Goal: Use online tool/utility

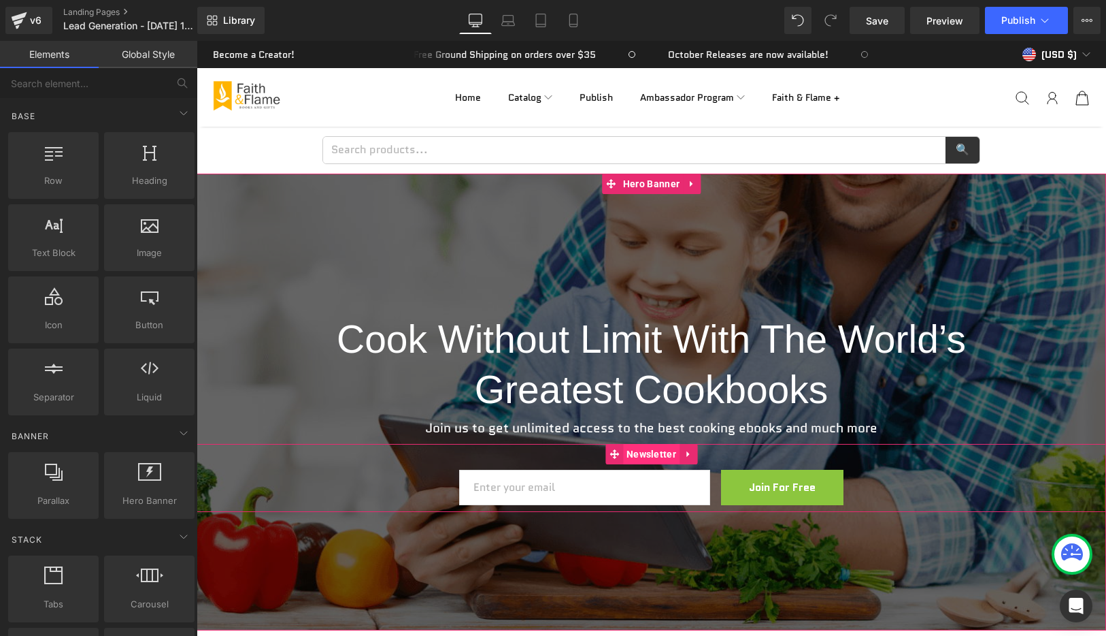
click at [652, 453] on span "Newsletter" at bounding box center [651, 454] width 56 height 20
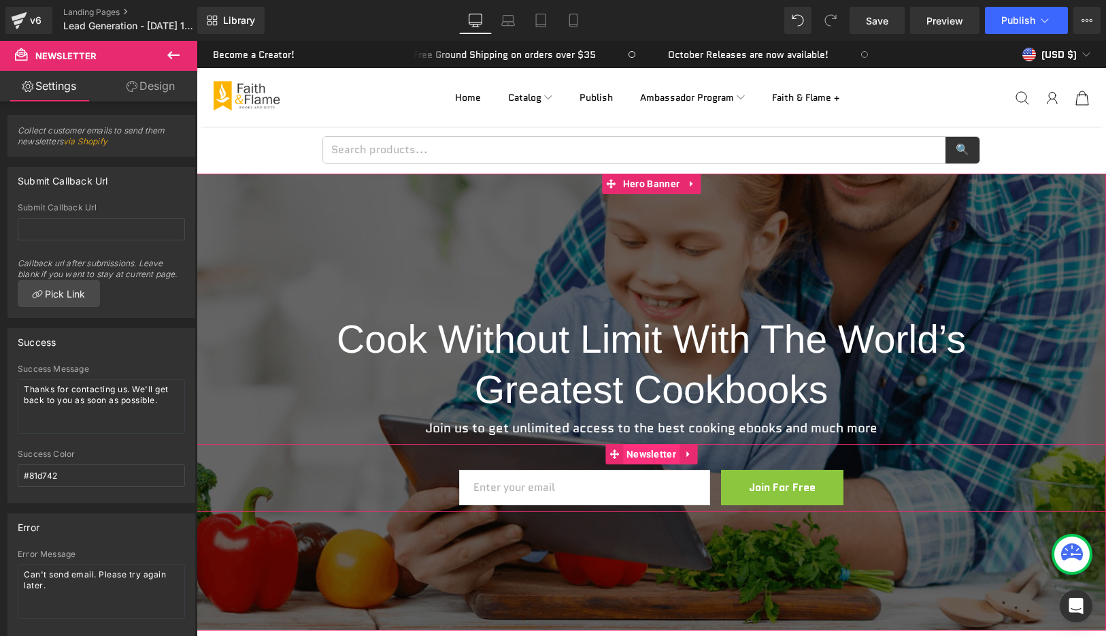
click at [646, 452] on span "Newsletter" at bounding box center [651, 454] width 56 height 20
click at [589, 485] on span "Email Field" at bounding box center [585, 487] width 46 height 16
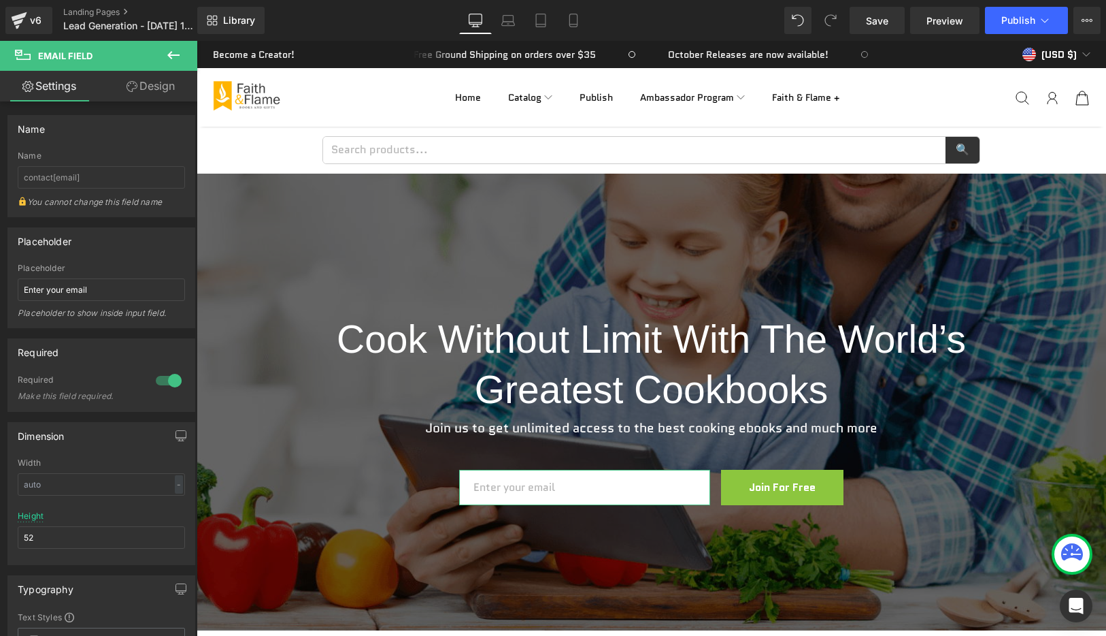
click at [148, 88] on link "Design" at bounding box center [150, 86] width 99 height 31
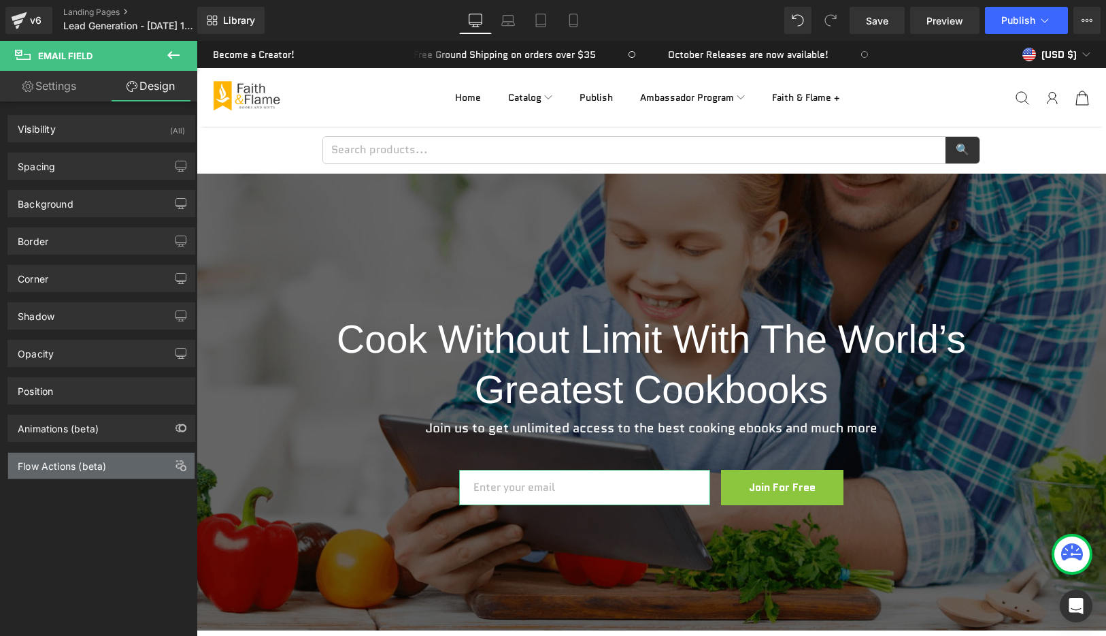
click at [47, 463] on div "Flow Actions (beta)" at bounding box center [62, 462] width 88 height 19
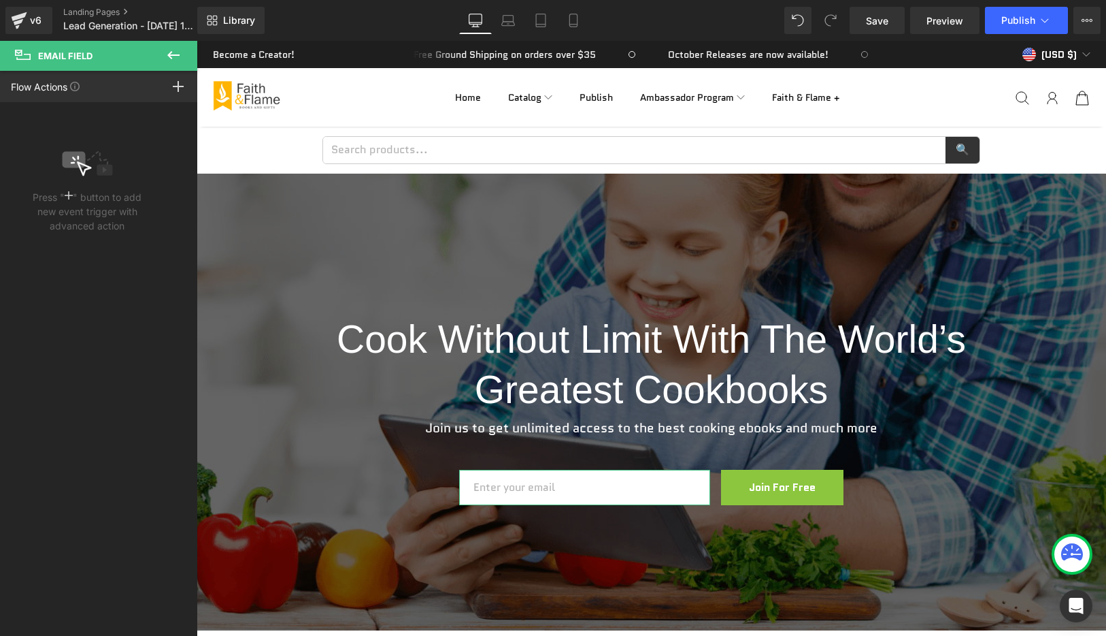
click at [70, 195] on rect at bounding box center [69, 195] width 8 height 1
click at [73, 171] on icon at bounding box center [87, 163] width 51 height 31
click at [73, 162] on rect at bounding box center [73, 159] width 23 height 16
click at [179, 86] on rect at bounding box center [178, 86] width 11 height 1
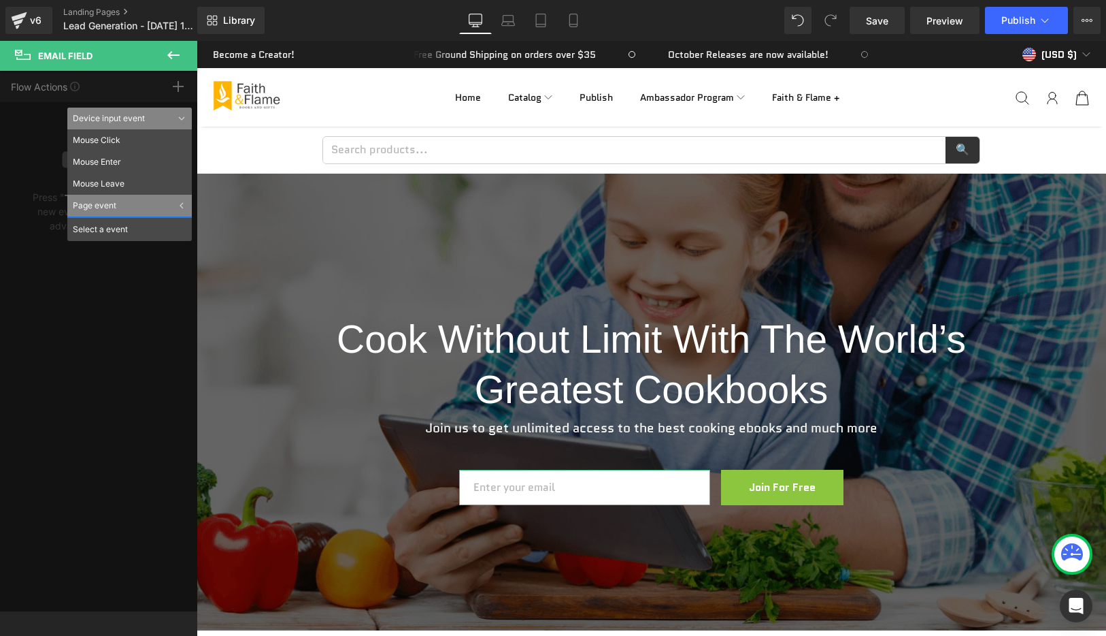
click at [176, 204] on div "Page event" at bounding box center [129, 206] width 125 height 22
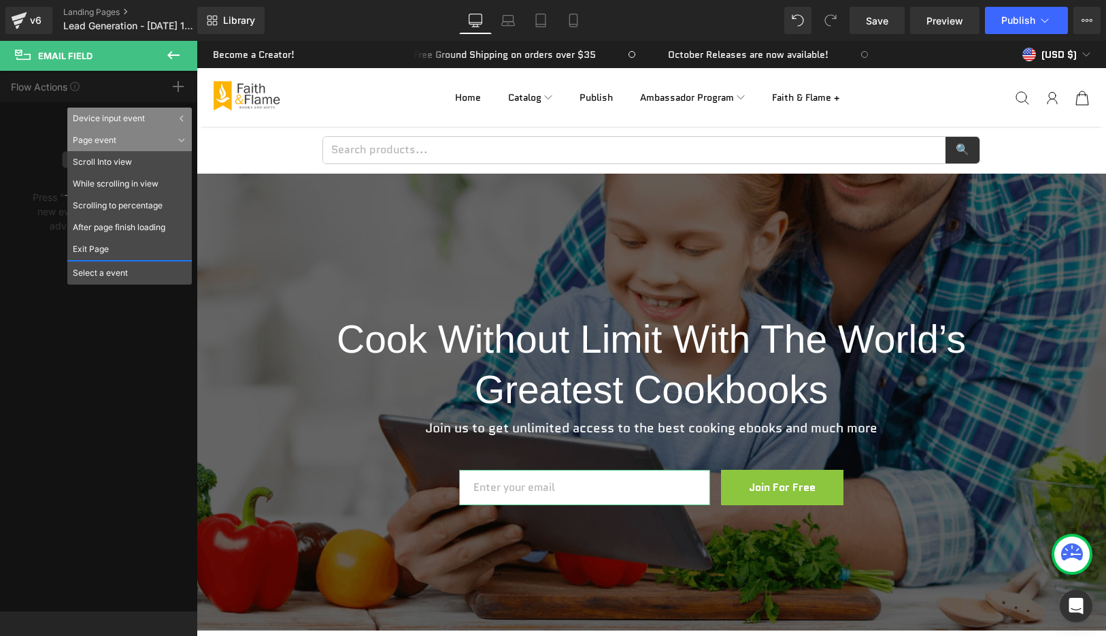
click at [139, 118] on div "Device input event" at bounding box center [129, 119] width 125 height 22
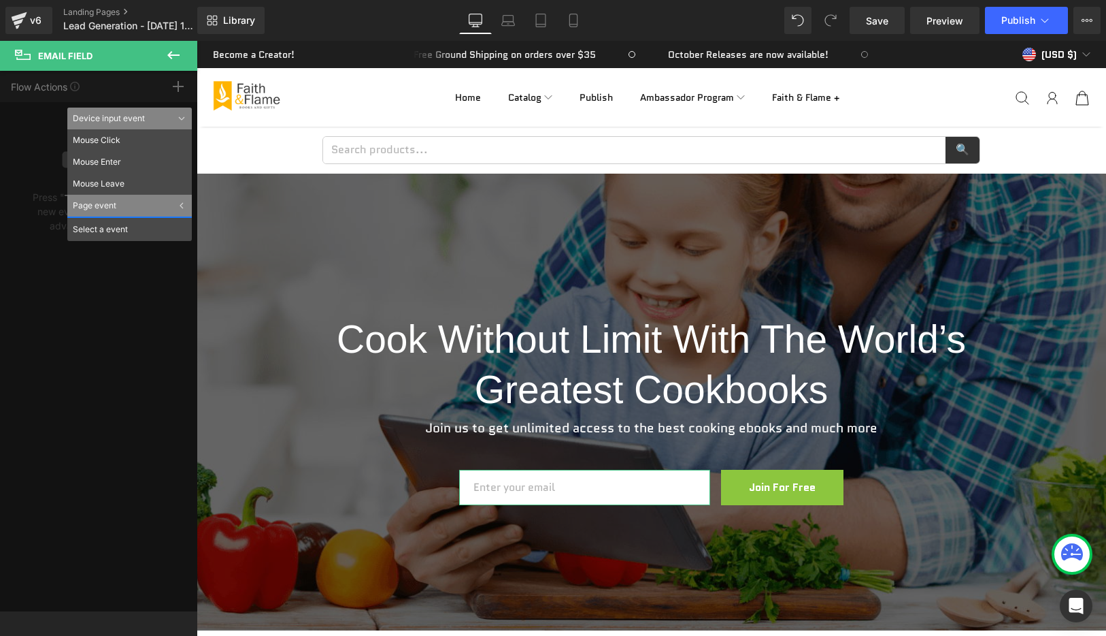
click at [122, 231] on div "Select a event" at bounding box center [129, 228] width 125 height 24
click at [99, 225] on div "Select a event" at bounding box center [129, 228] width 125 height 24
click at [165, 207] on div "Page event" at bounding box center [129, 206] width 125 height 22
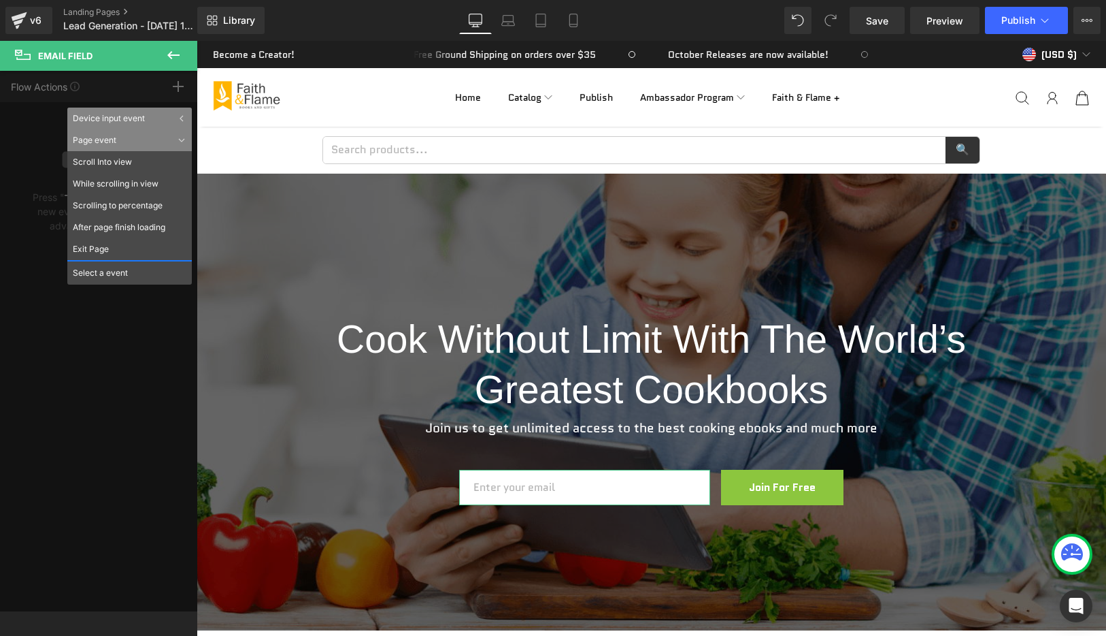
click at [60, 403] on div "Flow Actions Click "+" to add an event to trigger action affect on other elemen…" at bounding box center [98, 341] width 197 height 540
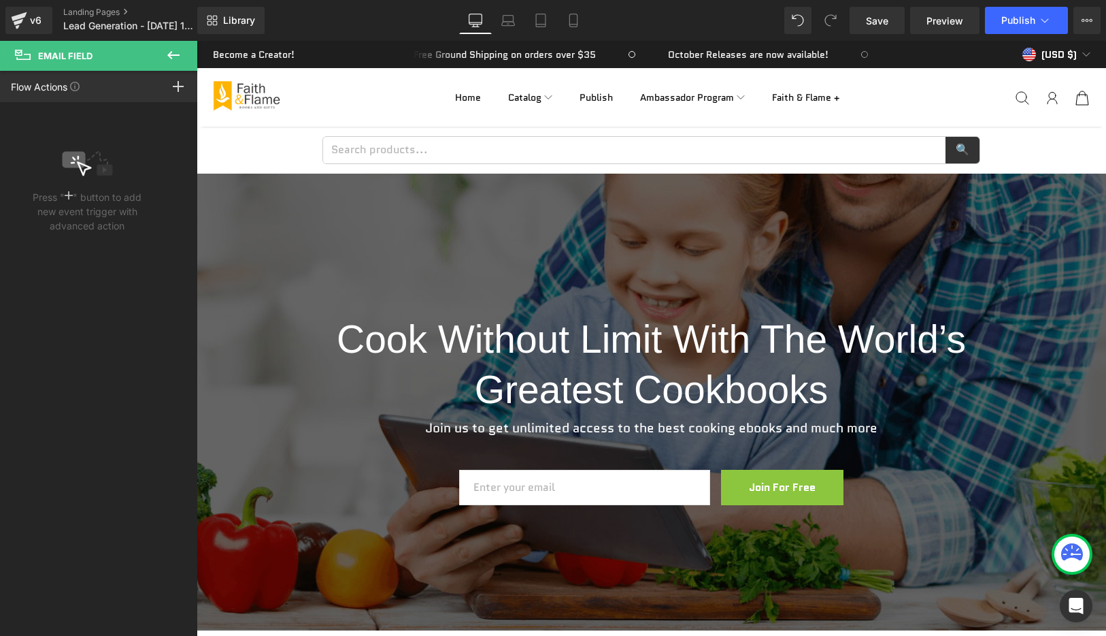
click at [170, 53] on icon at bounding box center [173, 55] width 12 height 8
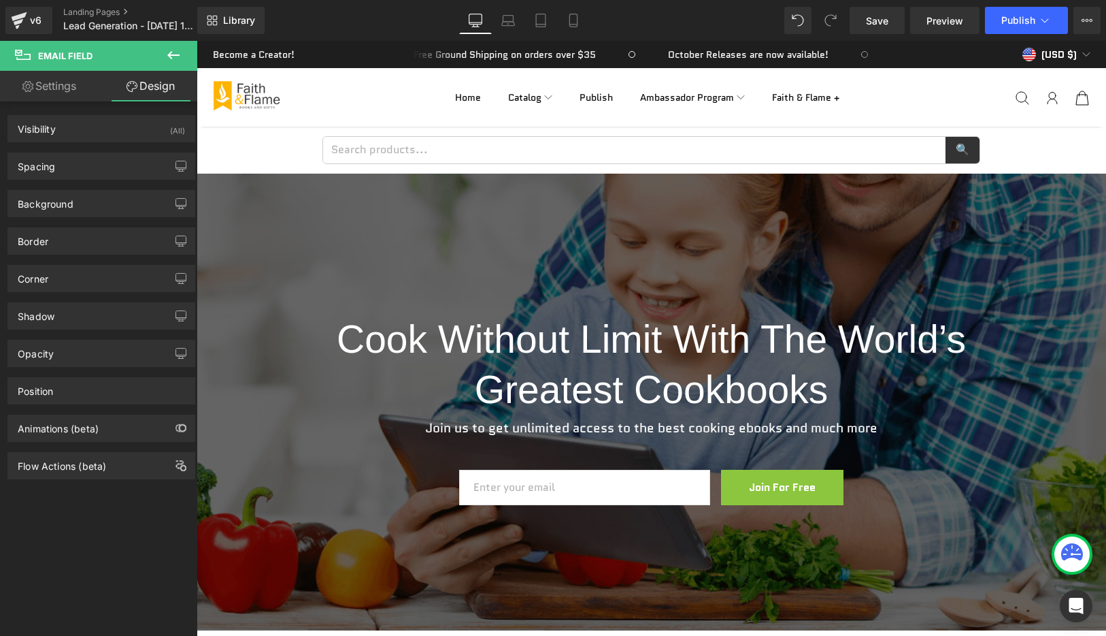
click at [165, 52] on button at bounding box center [174, 56] width 48 height 30
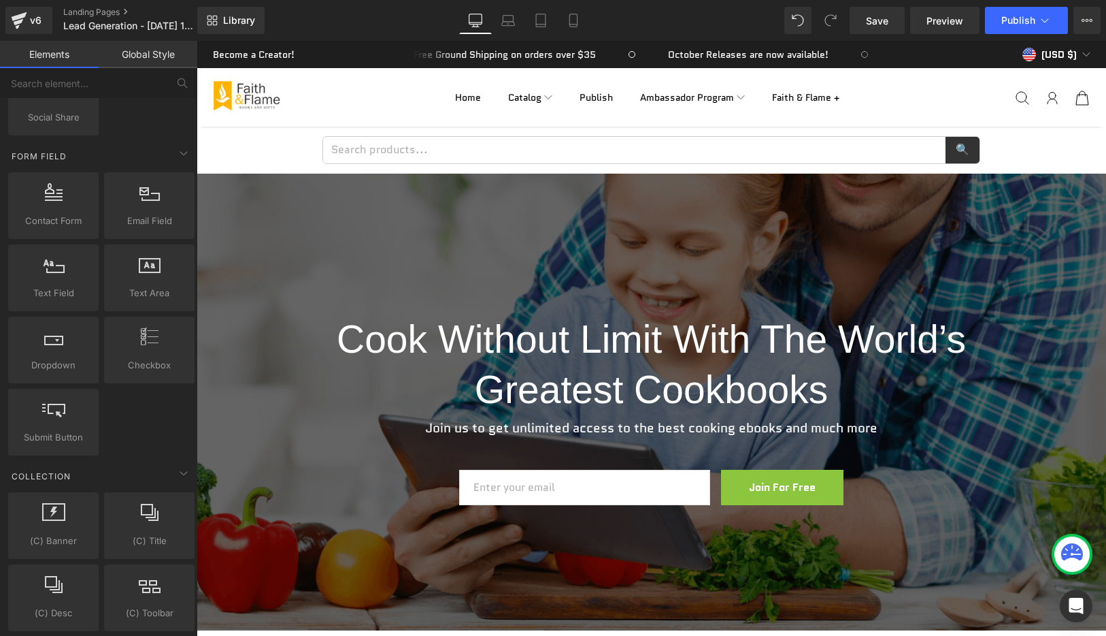
scroll to position [1751, 0]
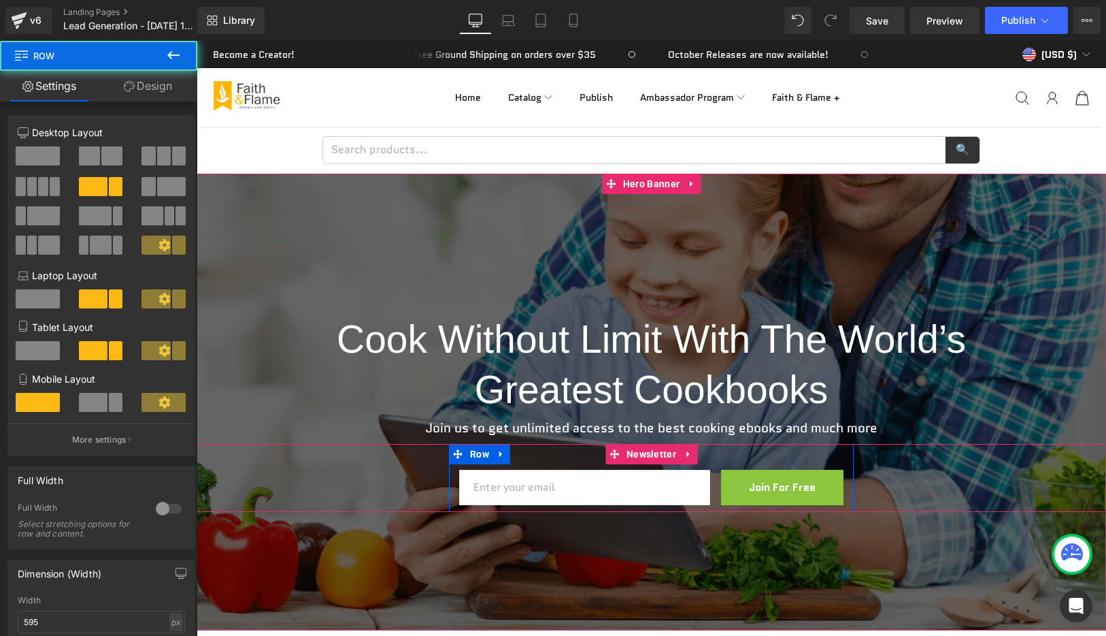
click at [553, 454] on div "Email Field Join For Free Submit Button Row" at bounding box center [651, 478] width 405 height 68
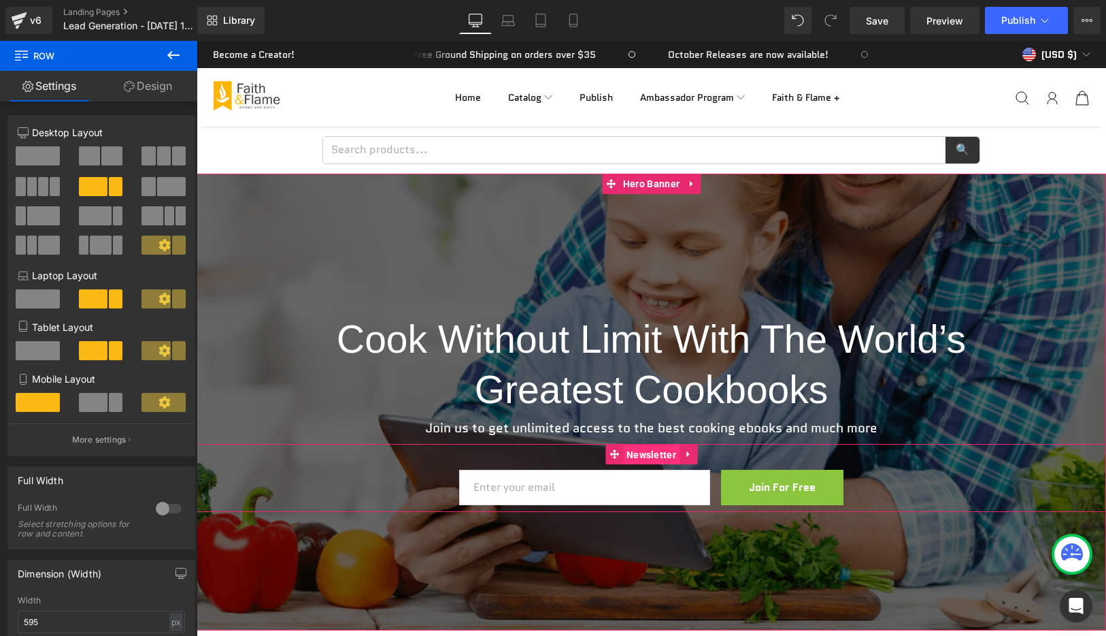
click at [651, 455] on span "Newsletter" at bounding box center [651, 454] width 56 height 20
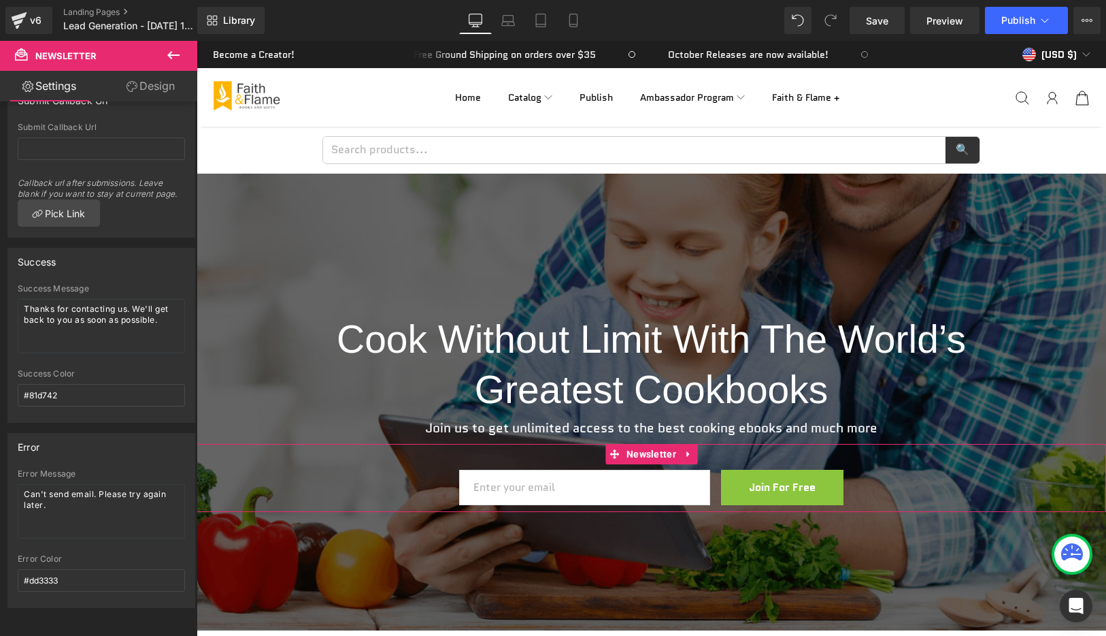
scroll to position [90, 0]
click at [155, 93] on link "Design" at bounding box center [150, 86] width 99 height 31
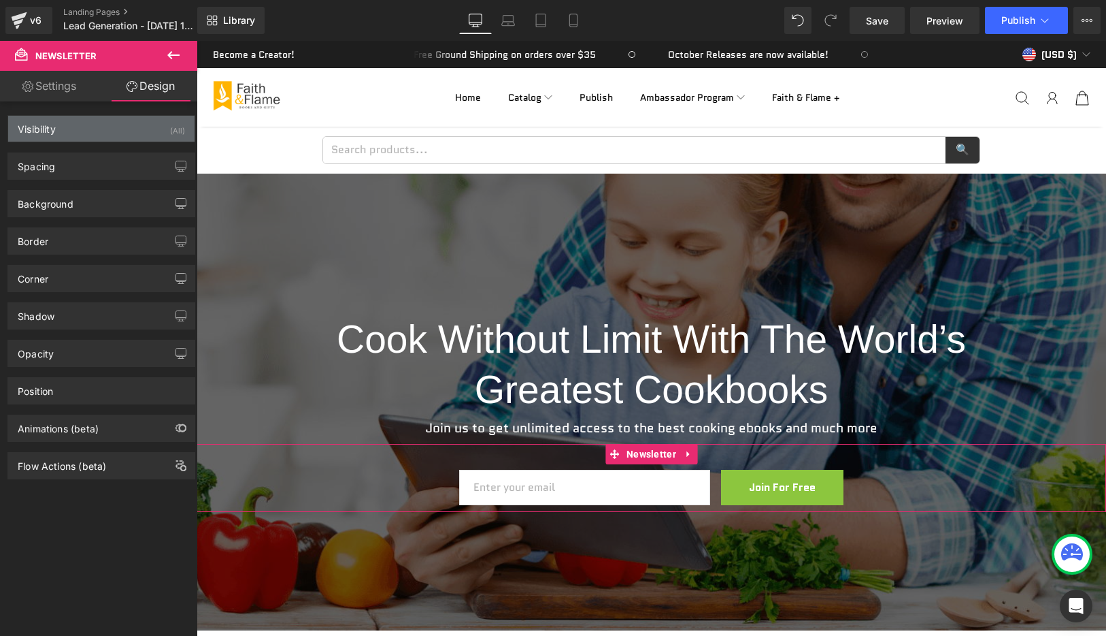
click at [83, 138] on div "Visibility (All)" at bounding box center [101, 129] width 186 height 26
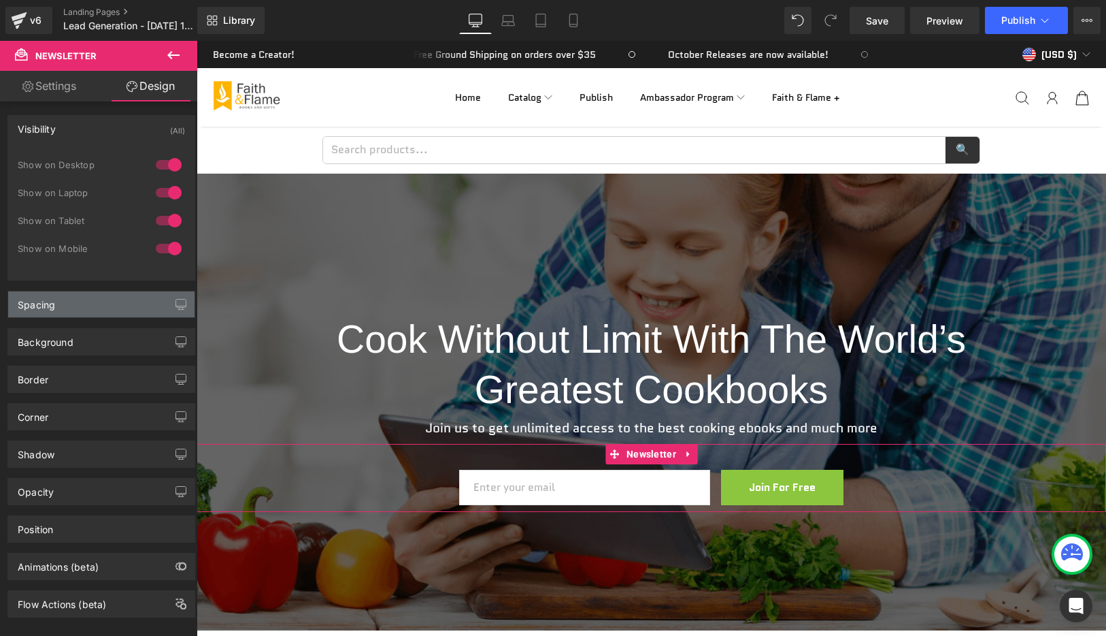
click at [81, 305] on div "Spacing" at bounding box center [101, 304] width 186 height 26
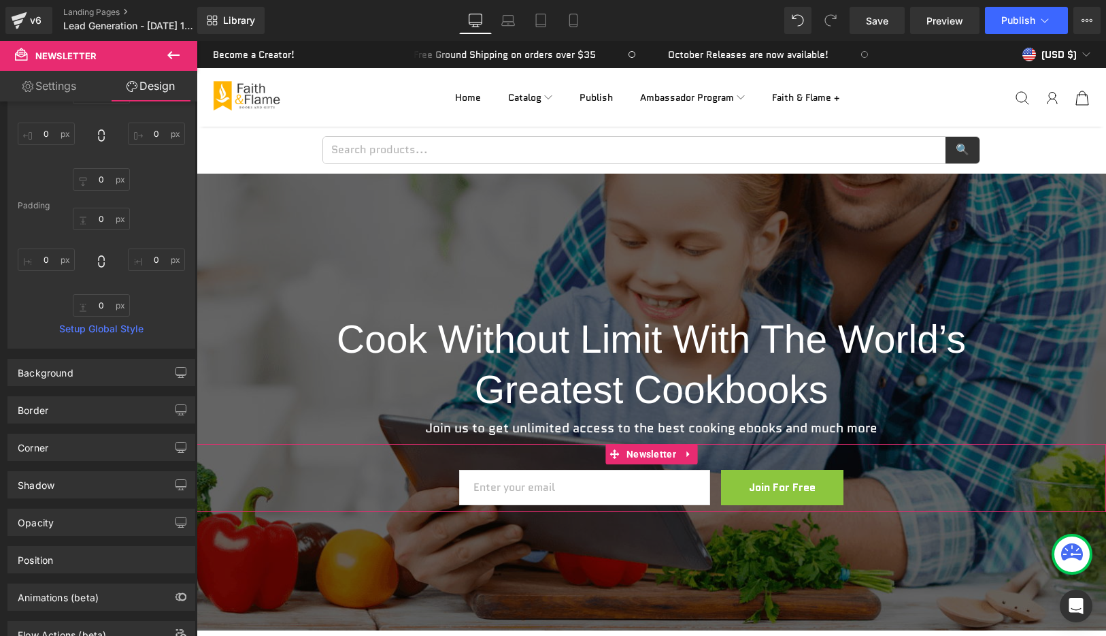
scroll to position [303, 0]
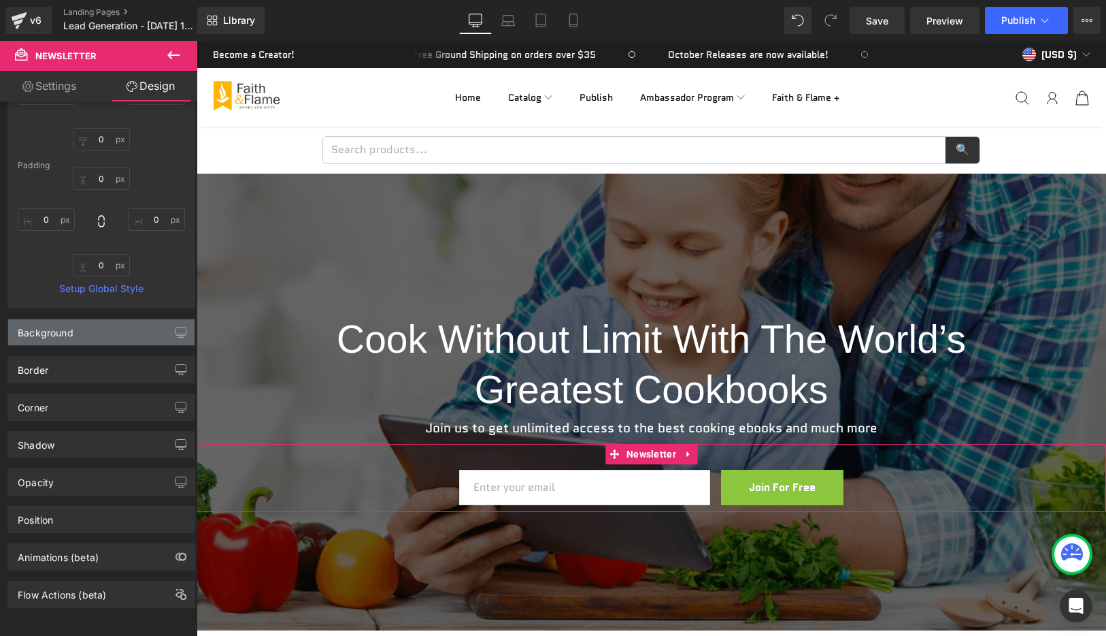
click at [65, 327] on div "Background" at bounding box center [46, 328] width 56 height 19
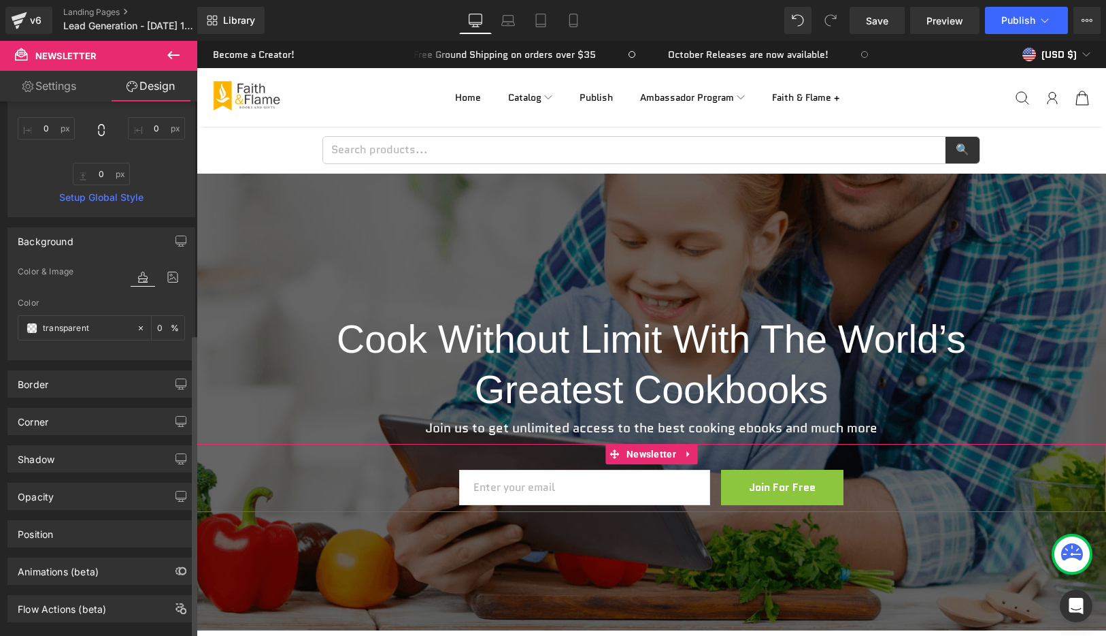
scroll to position [408, 0]
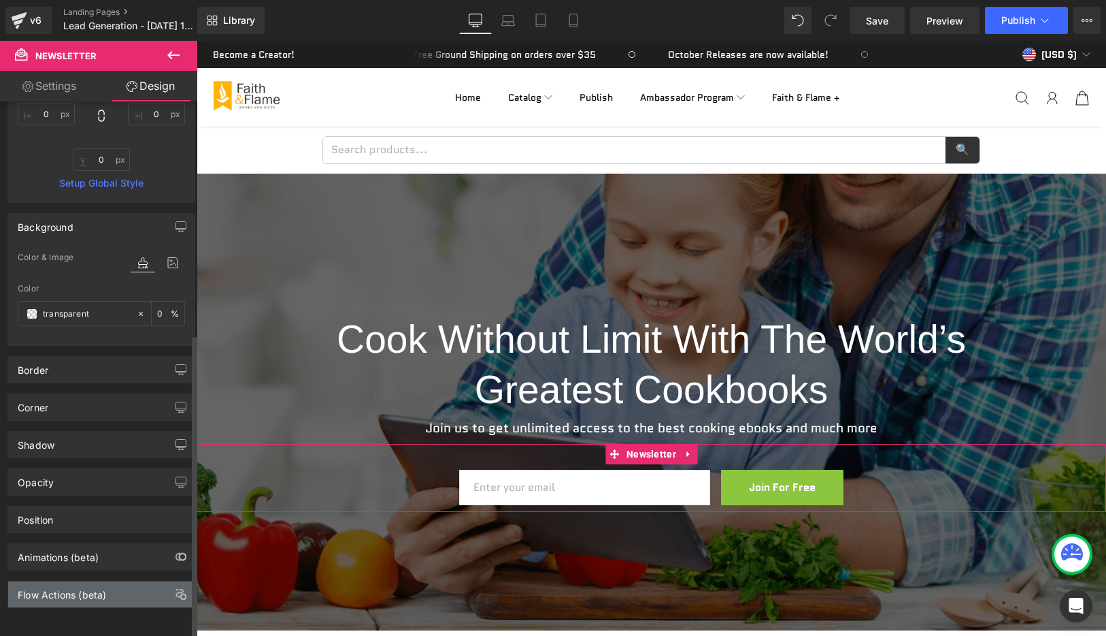
click at [76, 581] on div "Flow Actions (beta)" at bounding box center [62, 590] width 88 height 19
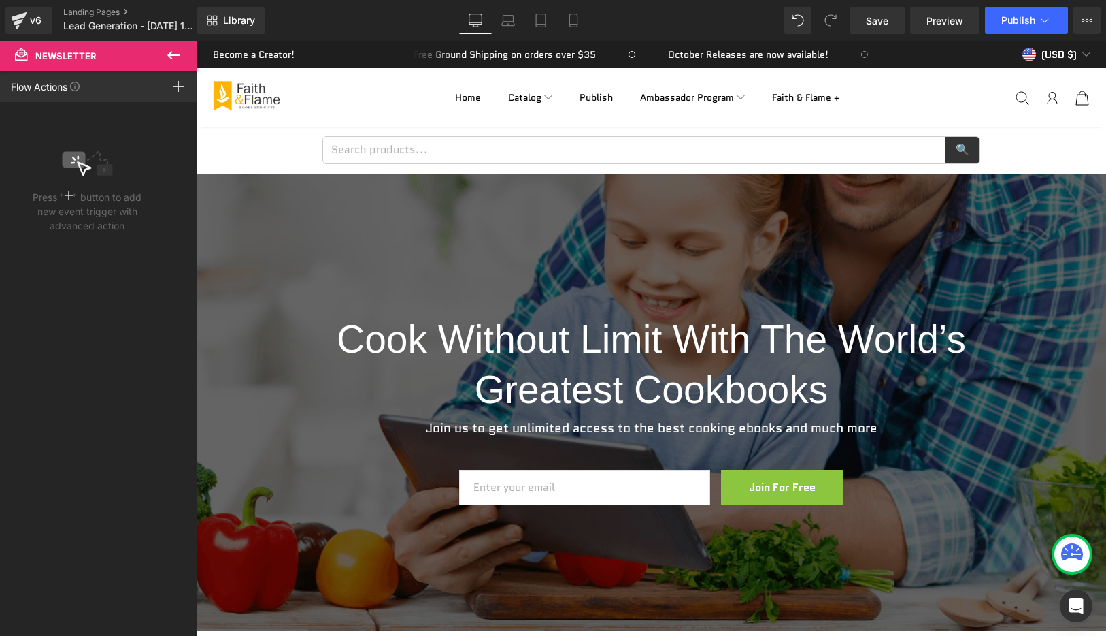
click at [174, 52] on icon at bounding box center [173, 55] width 16 height 16
type input "0"
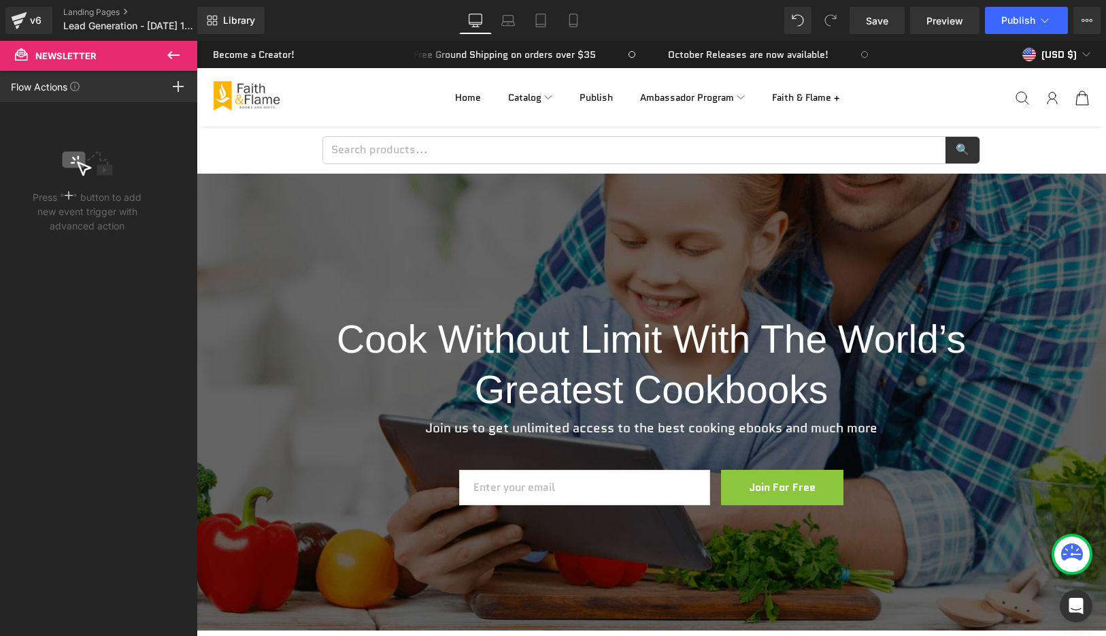
type input "0"
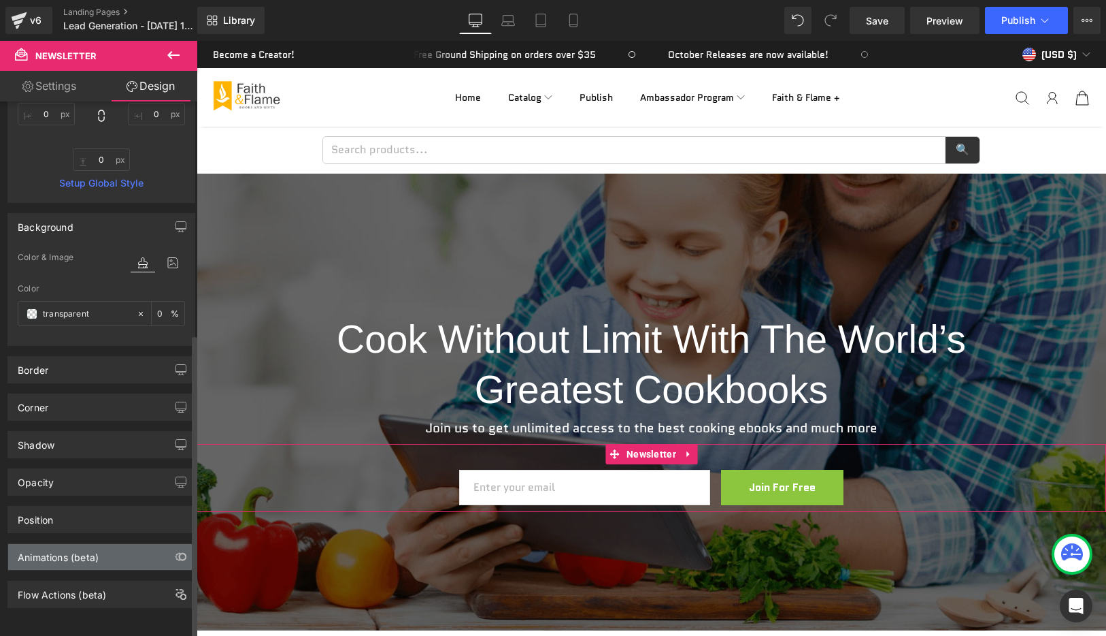
click at [61, 544] on div "Animations (beta)" at bounding box center [58, 553] width 81 height 19
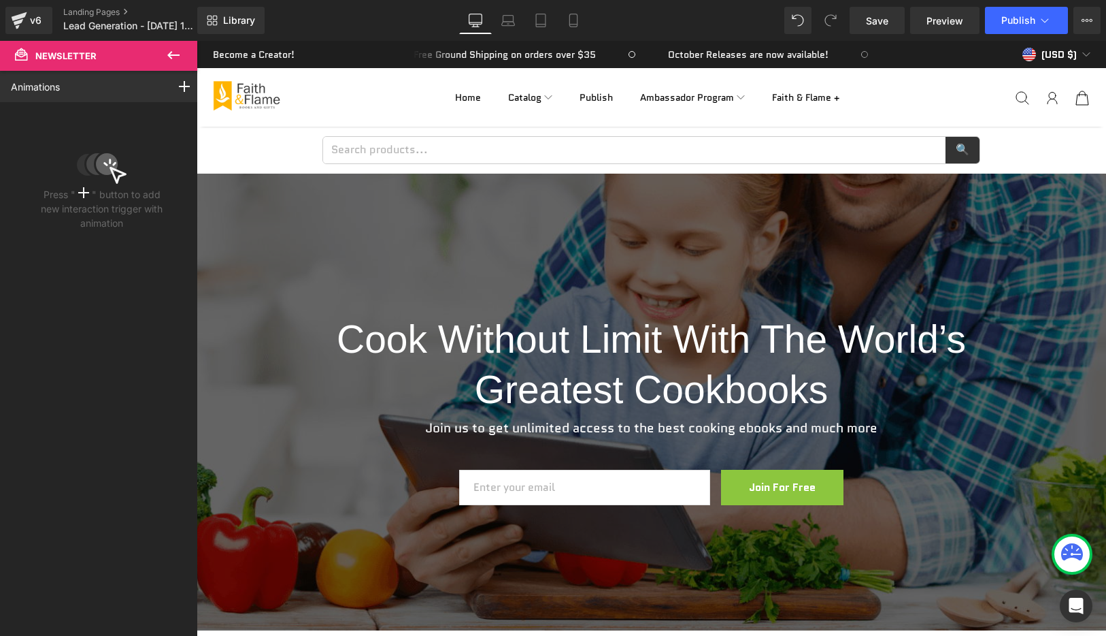
click at [174, 54] on icon at bounding box center [173, 55] width 12 height 8
type input "0"
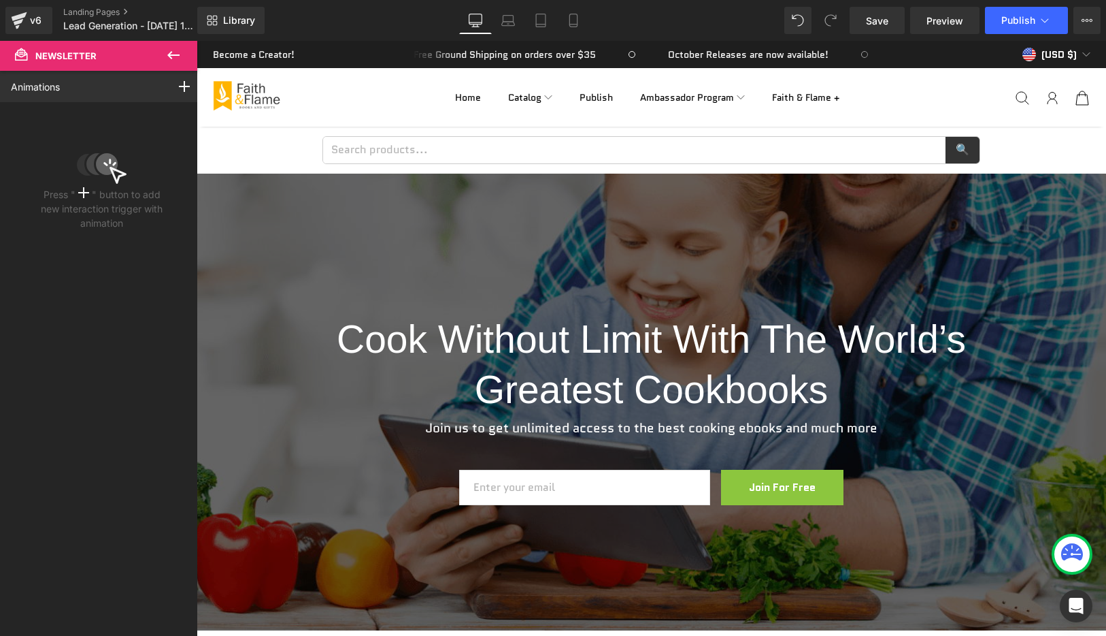
type input "0"
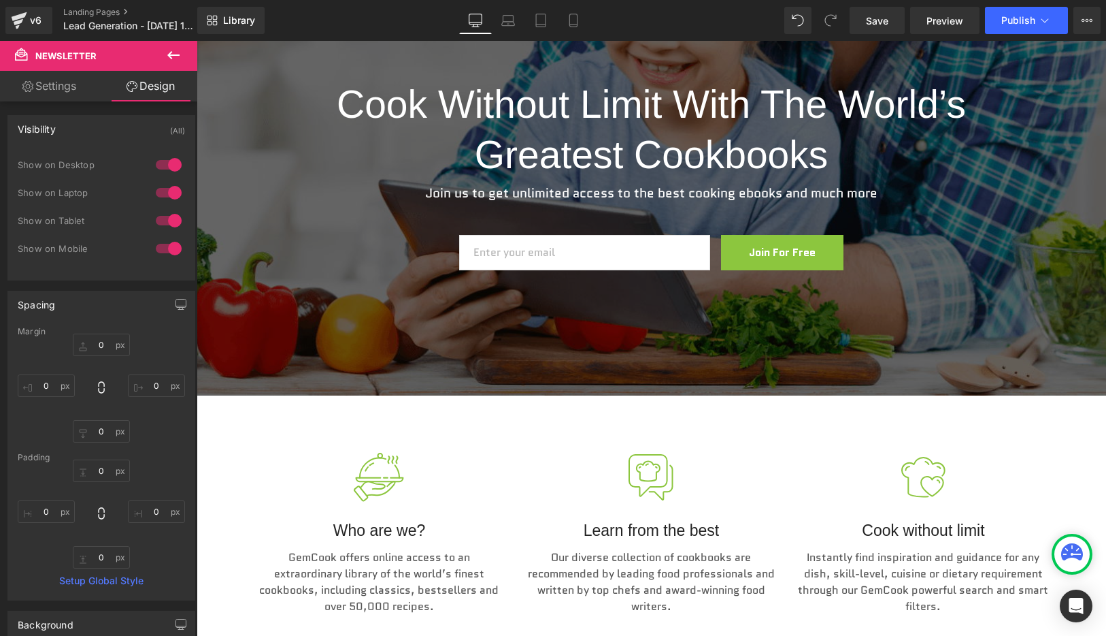
scroll to position [184, 0]
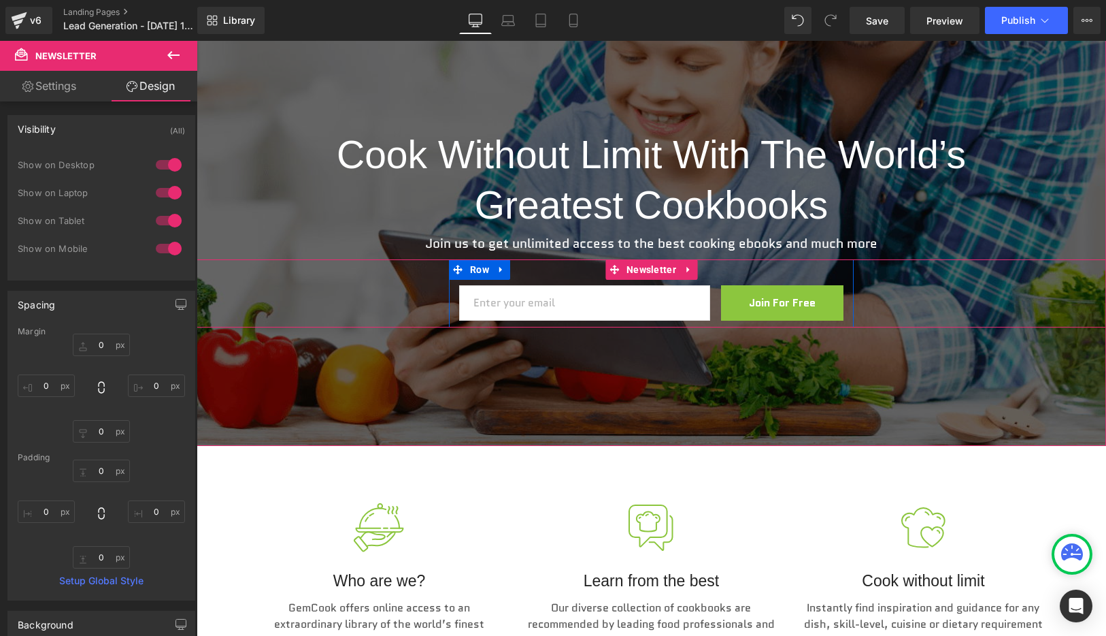
click at [549, 278] on div "Email Field Join For Free Submit Button Row" at bounding box center [651, 293] width 405 height 68
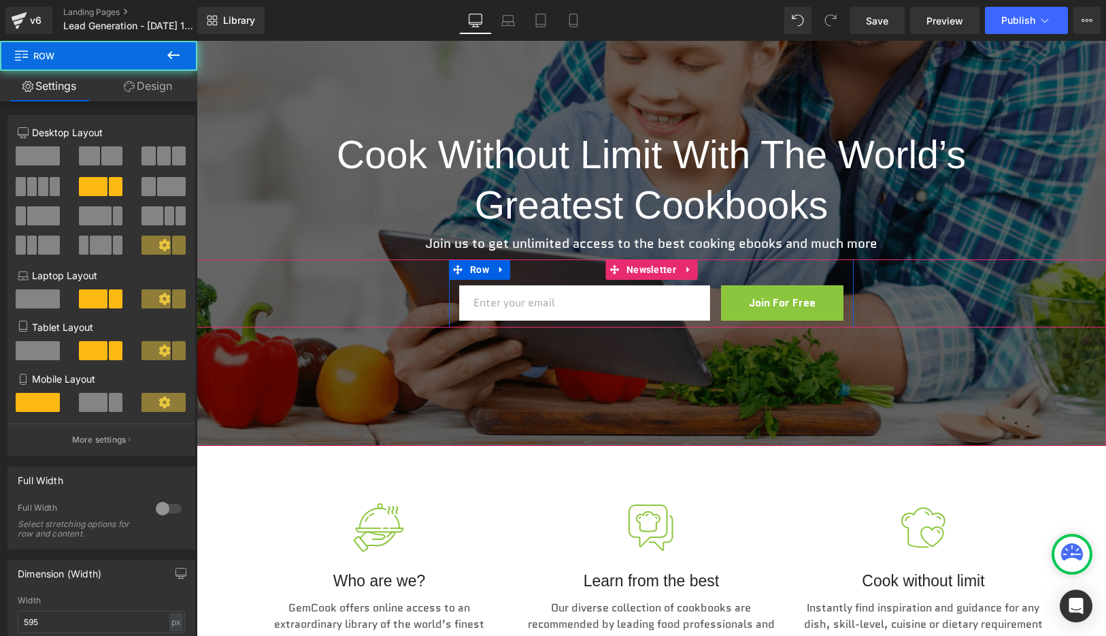
click at [559, 273] on div "Email Field Join For Free Submit Button Row" at bounding box center [651, 293] width 405 height 68
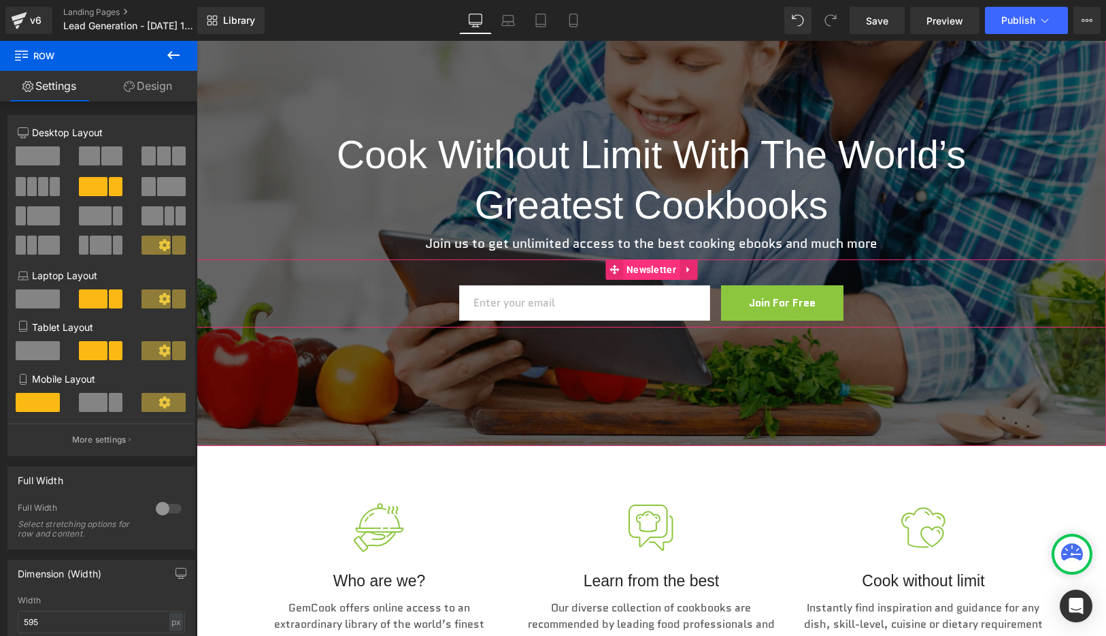
click at [636, 272] on span "Newsletter" at bounding box center [651, 269] width 56 height 20
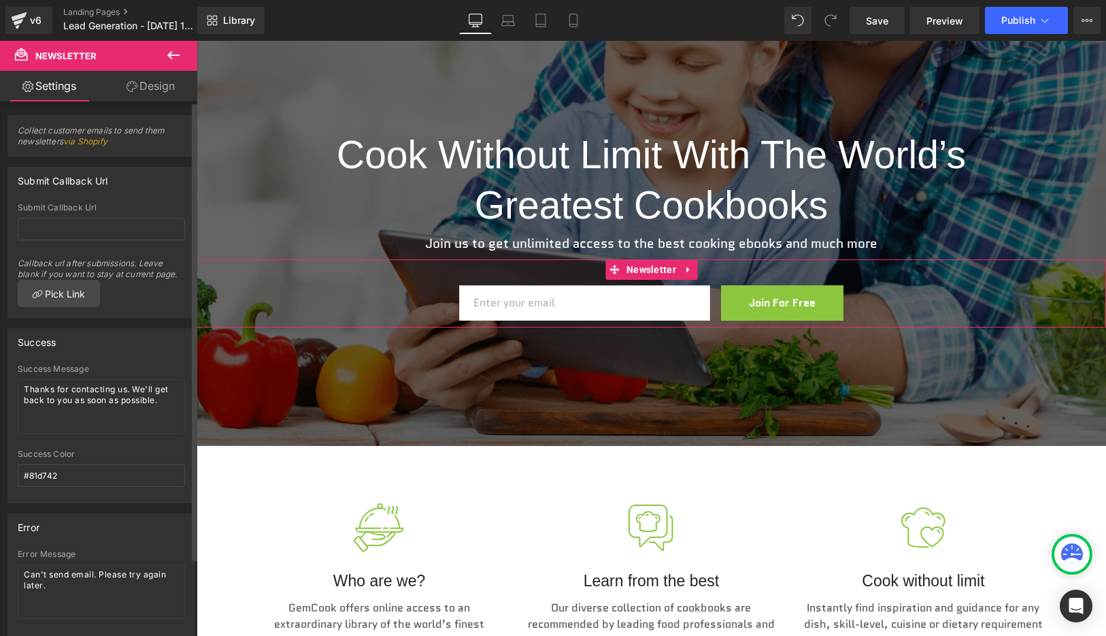
click at [91, 142] on link "via Shopify" at bounding box center [85, 141] width 44 height 10
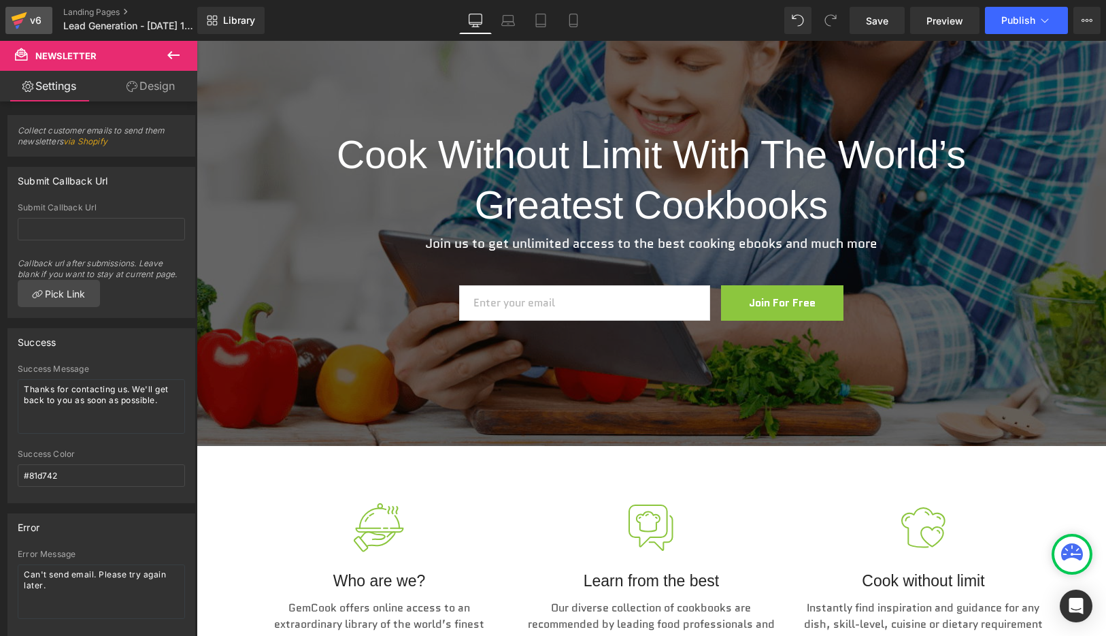
click at [24, 18] on icon at bounding box center [19, 20] width 16 height 34
